Goal: Transaction & Acquisition: Purchase product/service

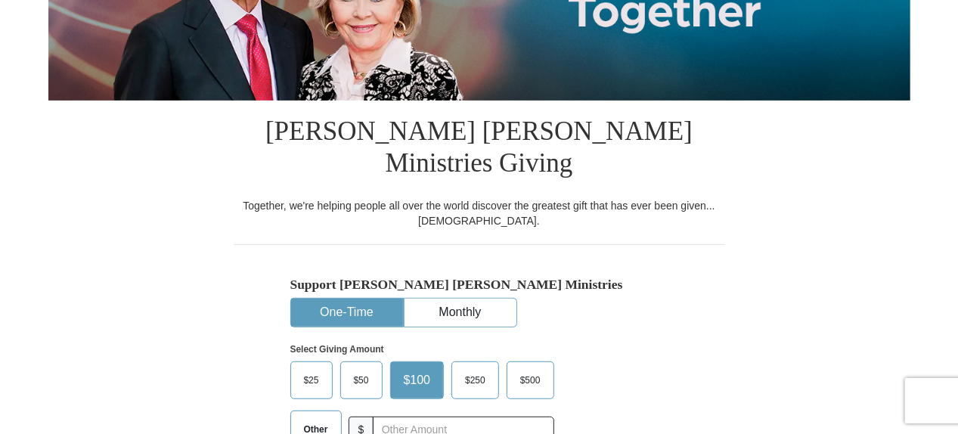
scroll to position [302, 0]
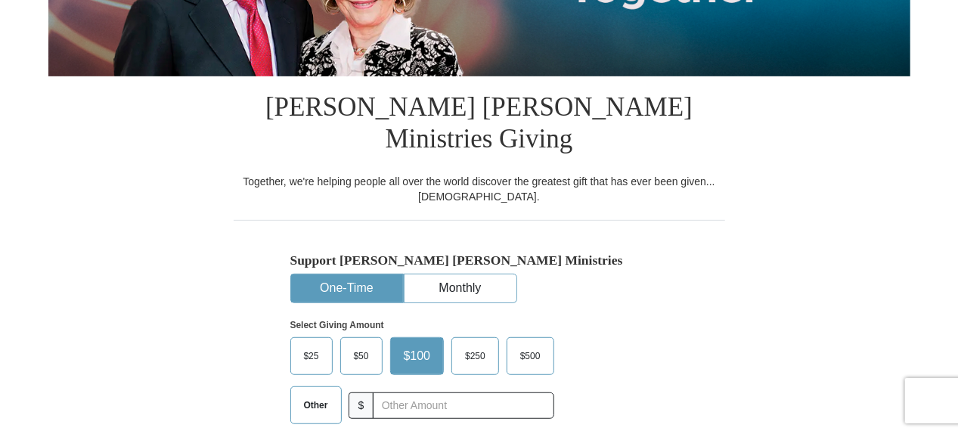
click at [316, 394] on span "Other" at bounding box center [315, 405] width 39 height 23
click at [0, 0] on input "Other" at bounding box center [0, 0] width 0 height 0
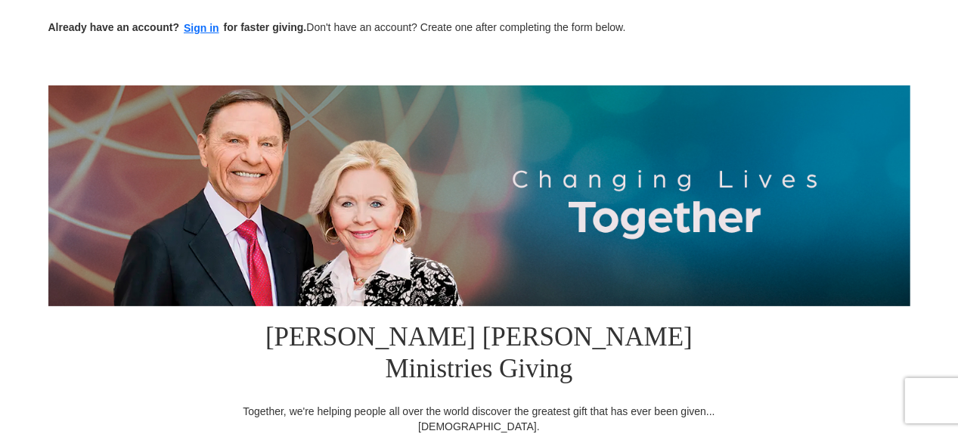
scroll to position [0, 0]
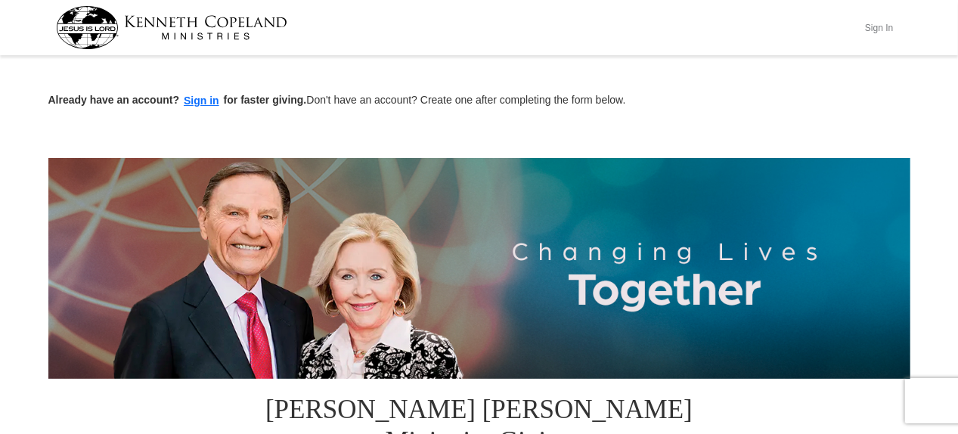
type input "20"
drag, startPoint x: 882, startPoint y: 28, endPoint x: 869, endPoint y: 29, distance: 12.1
click at [872, 29] on button "Sign In" at bounding box center [879, 27] width 45 height 23
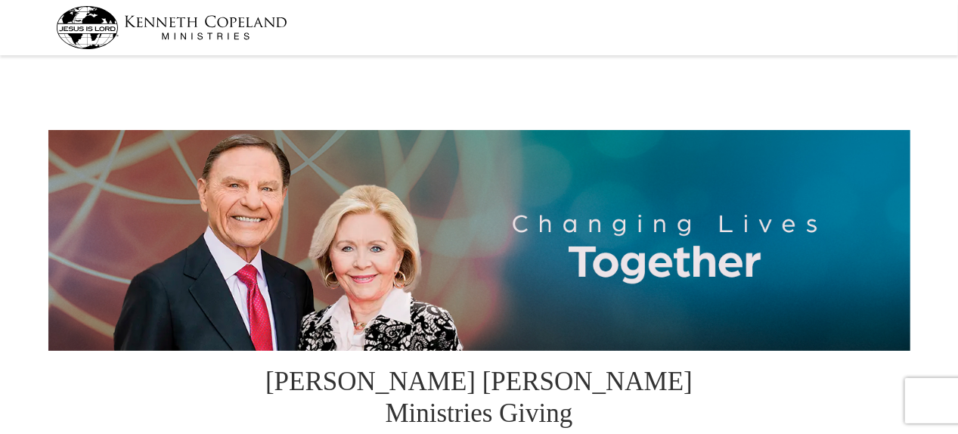
select select "IN"
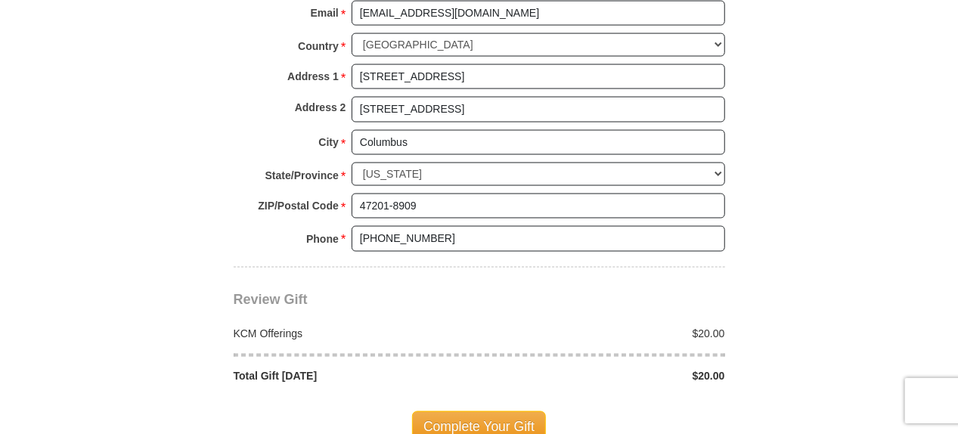
scroll to position [1210, 0]
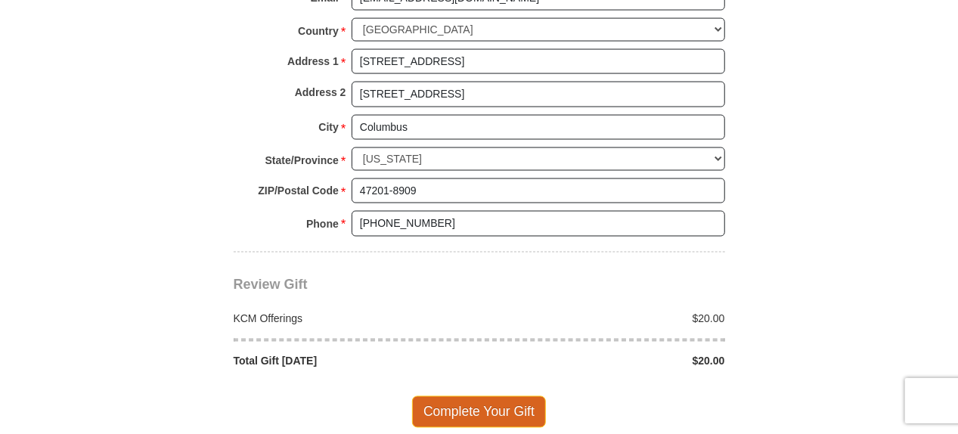
click at [491, 396] on span "Complete Your Gift" at bounding box center [479, 412] width 134 height 32
